Goal: Task Accomplishment & Management: Use online tool/utility

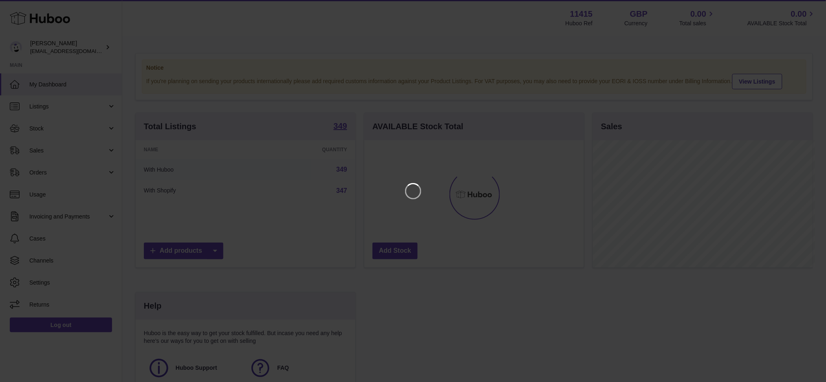
scroll to position [127, 222]
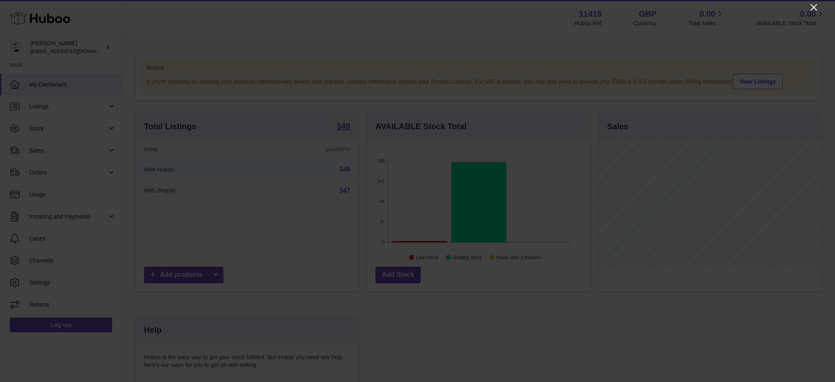
click at [816, 10] on icon "Close" at bounding box center [813, 7] width 7 height 7
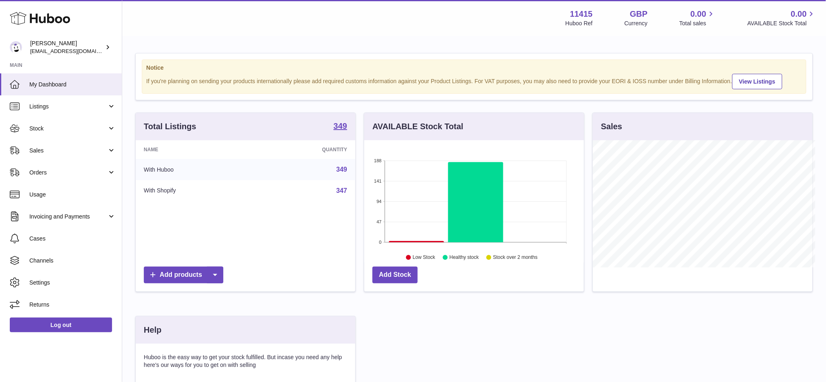
scroll to position [407414, 407322]
click at [37, 144] on link "Sales" at bounding box center [61, 150] width 122 height 22
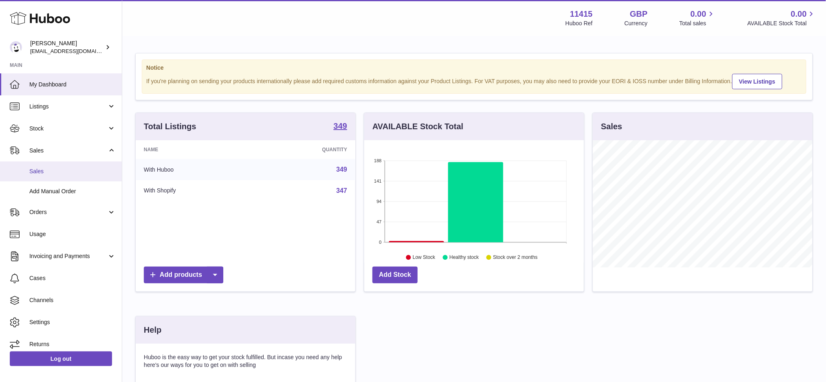
click at [62, 174] on span "Sales" at bounding box center [72, 171] width 86 height 8
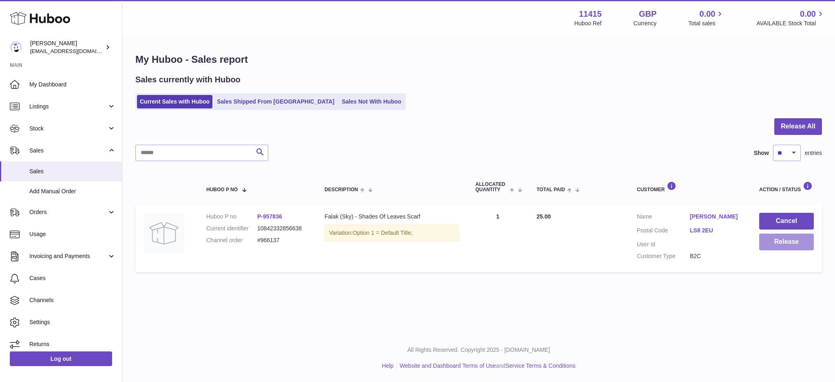
click at [776, 241] on button "Release" at bounding box center [786, 242] width 55 height 17
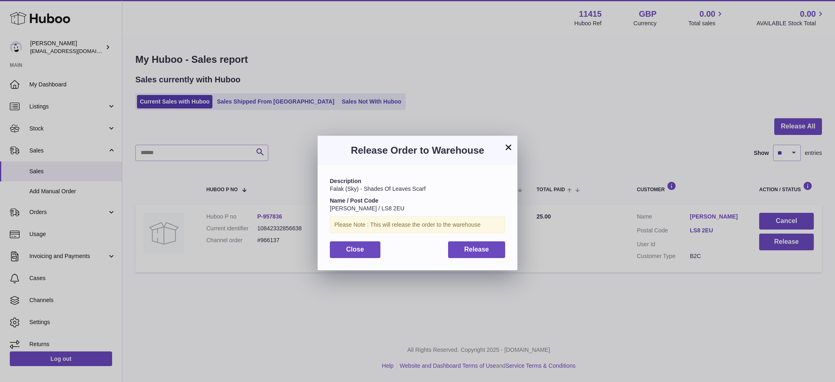
click at [464, 258] on div "Description Falak (Sky) - Shades Of Leaves Scarf Name / Post Code Shahnaz Yaqub…" at bounding box center [417, 217] width 200 height 105
click at [466, 256] on button "Release" at bounding box center [476, 249] width 57 height 17
